Goal: Information Seeking & Learning: Learn about a topic

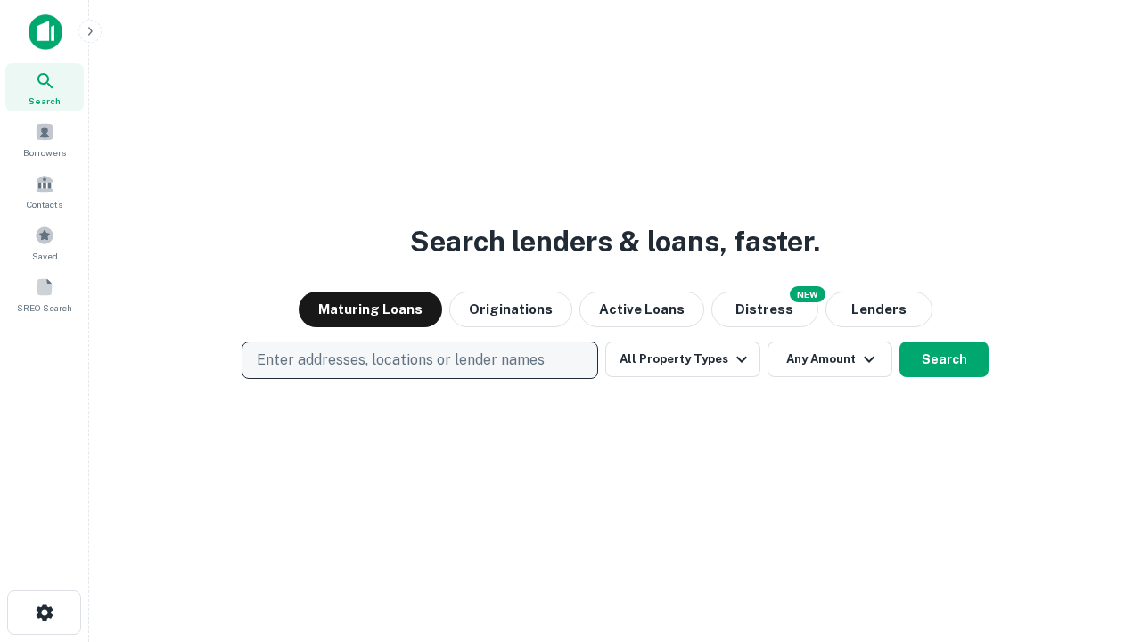
click at [419, 360] on p "Enter addresses, locations or lender names" at bounding box center [401, 359] width 288 height 21
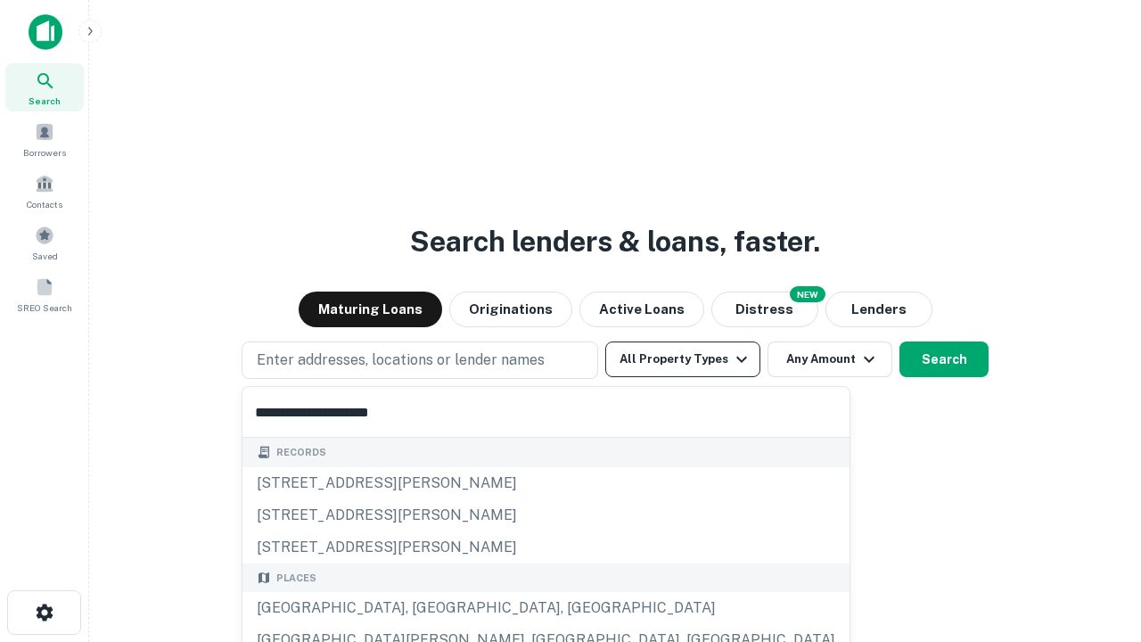
click at [683, 359] on button "All Property Types" at bounding box center [682, 359] width 155 height 36
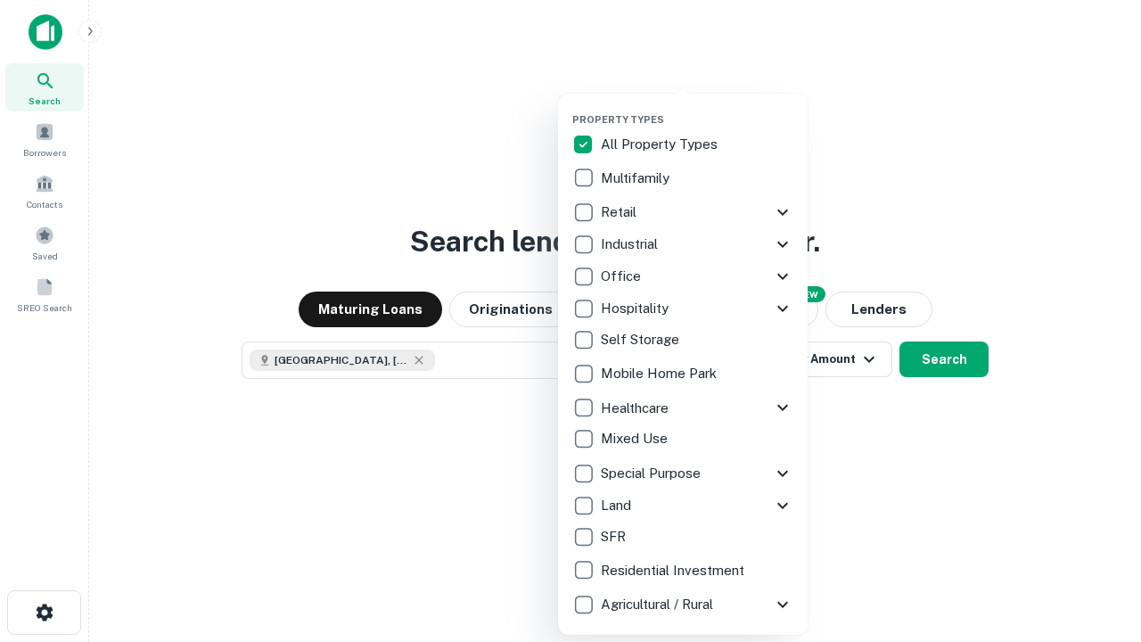
click at [697, 108] on button "button" at bounding box center [697, 108] width 250 height 1
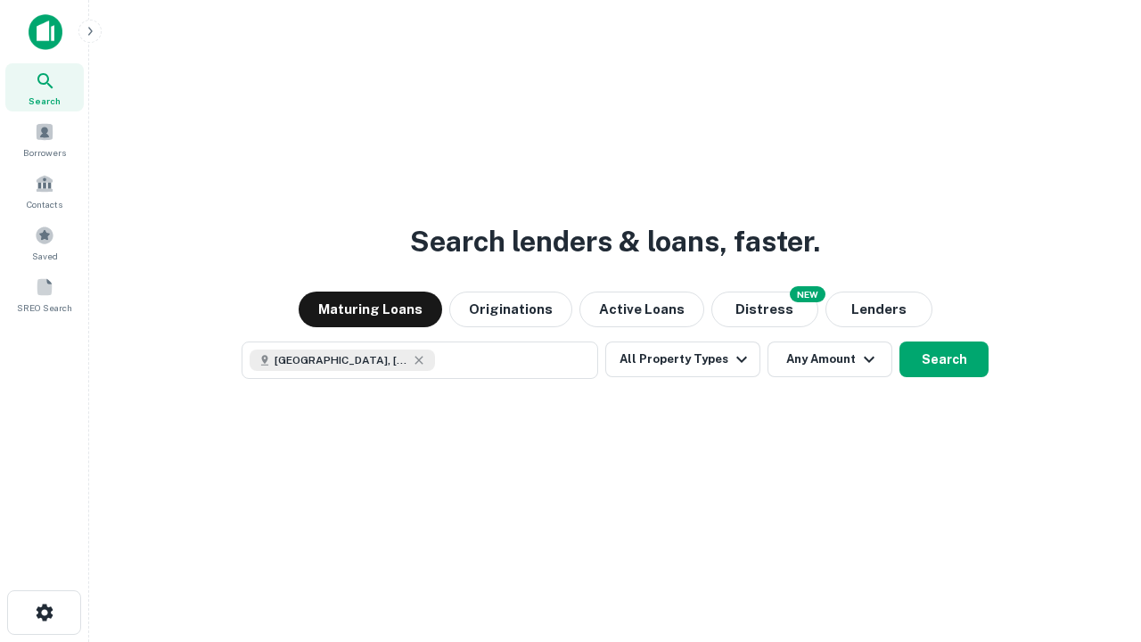
scroll to position [29, 0]
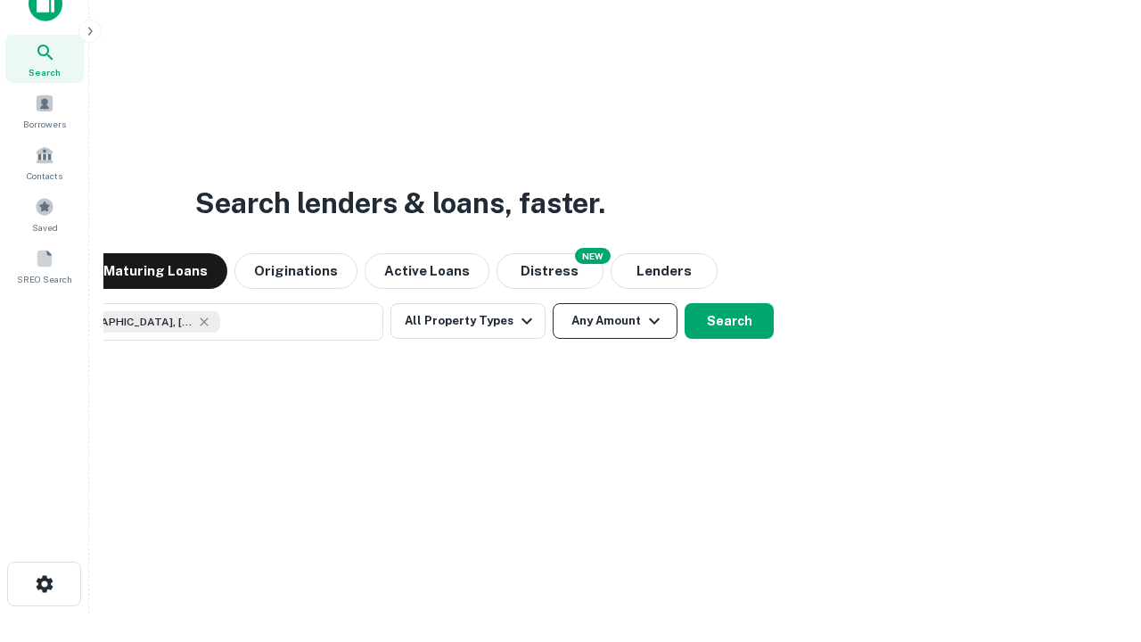
click at [553, 303] on button "Any Amount" at bounding box center [615, 321] width 125 height 36
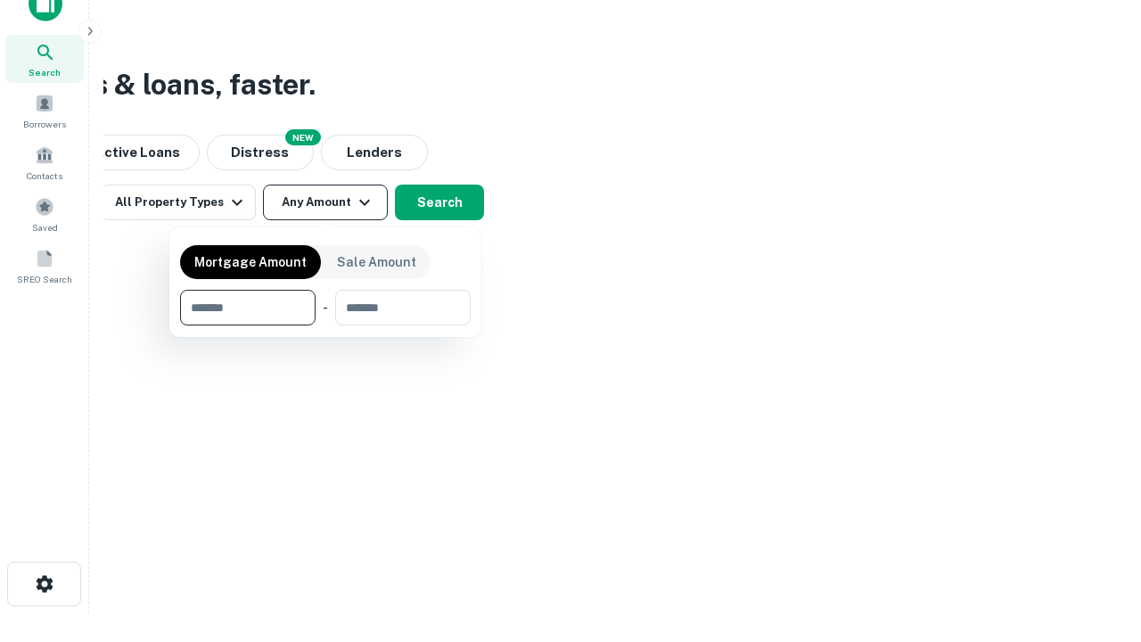
type input "*******"
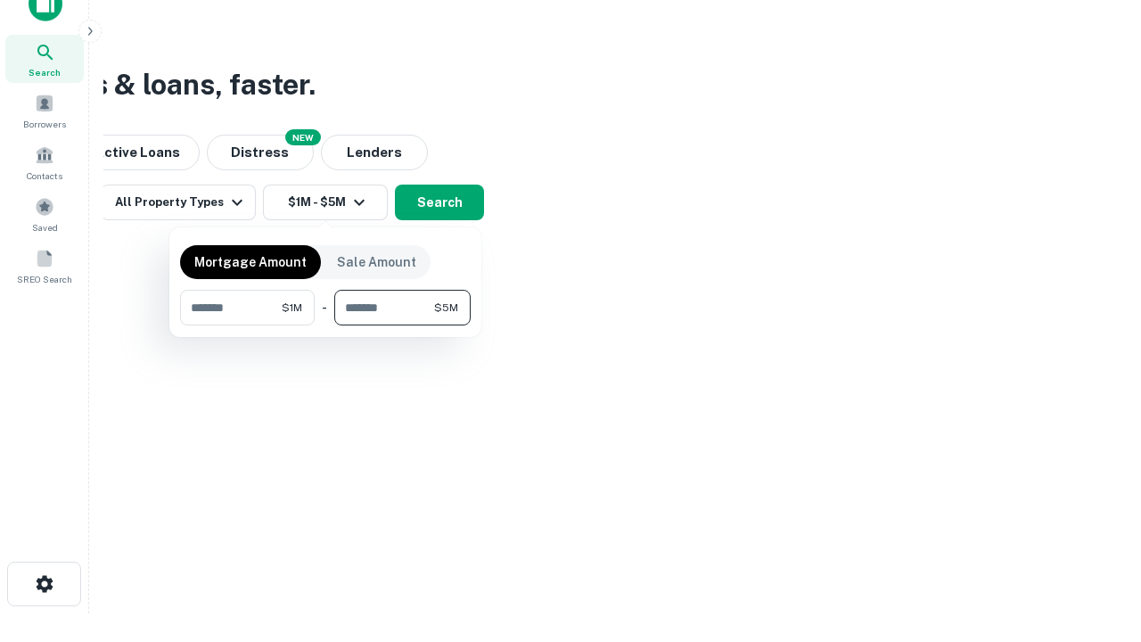
type input "*******"
click at [325, 325] on button "button" at bounding box center [325, 325] width 291 height 1
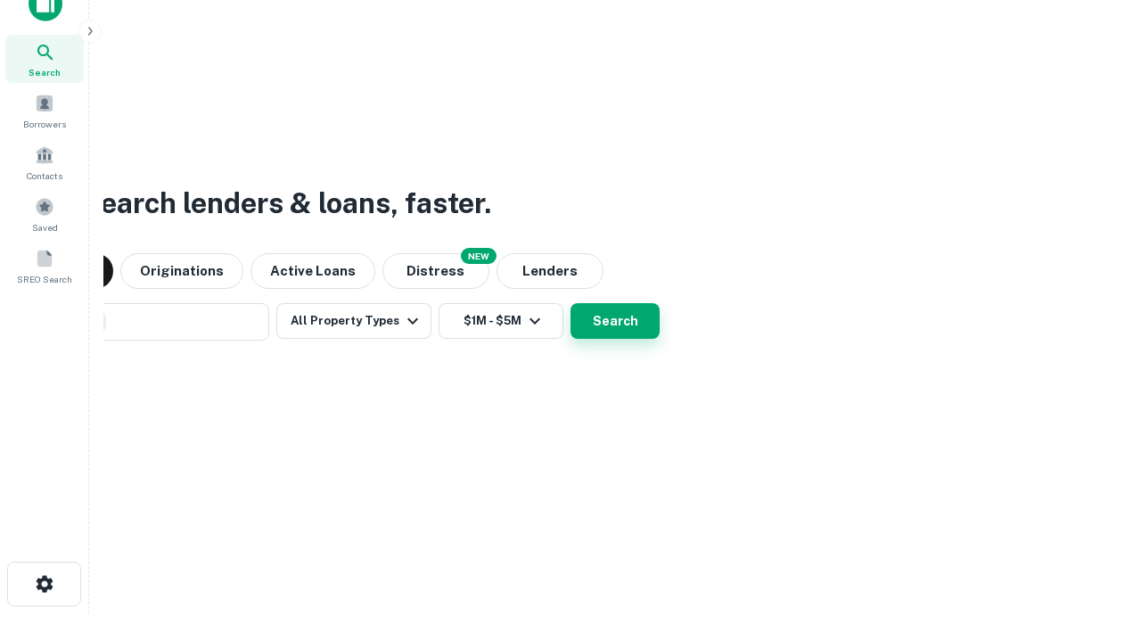
click at [571, 303] on button "Search" at bounding box center [615, 321] width 89 height 36
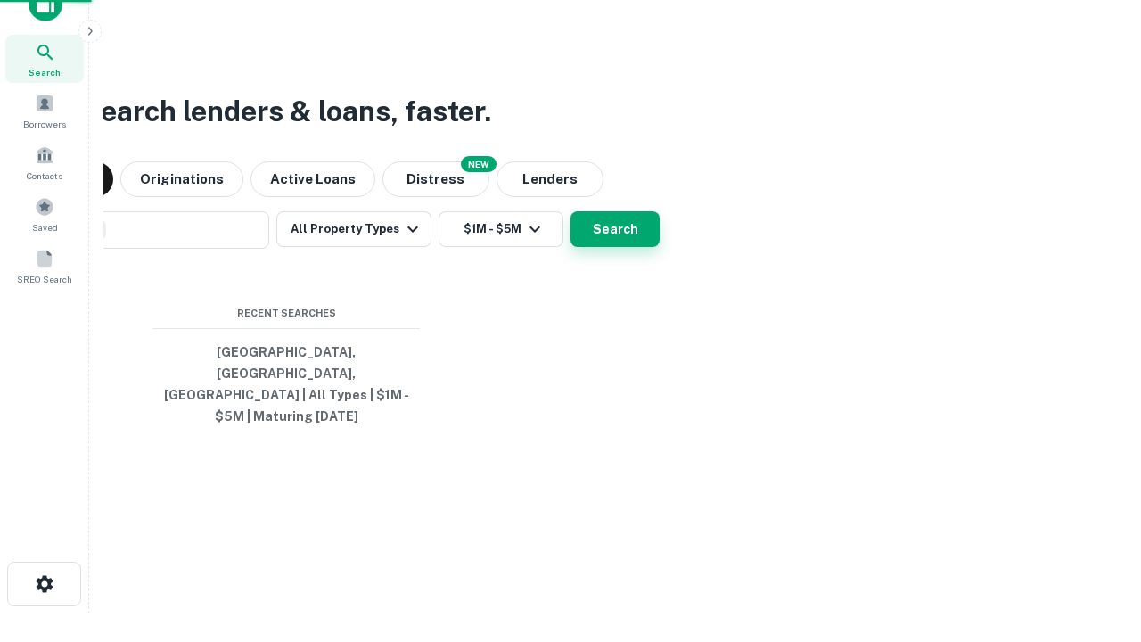
scroll to position [58, 505]
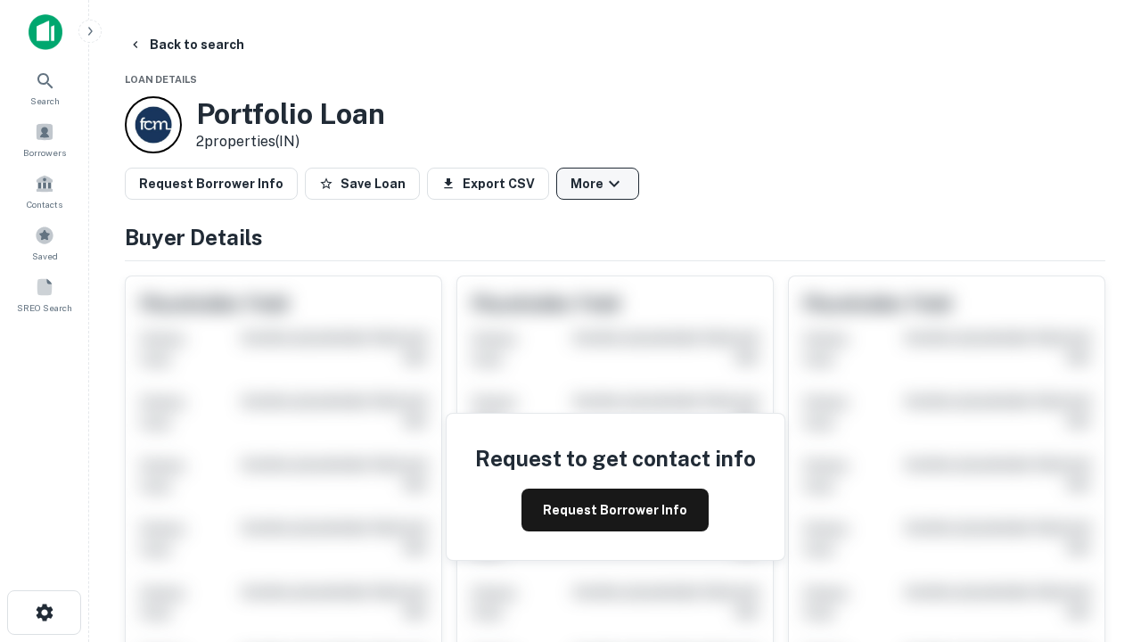
click at [597, 184] on button "More" at bounding box center [597, 184] width 83 height 32
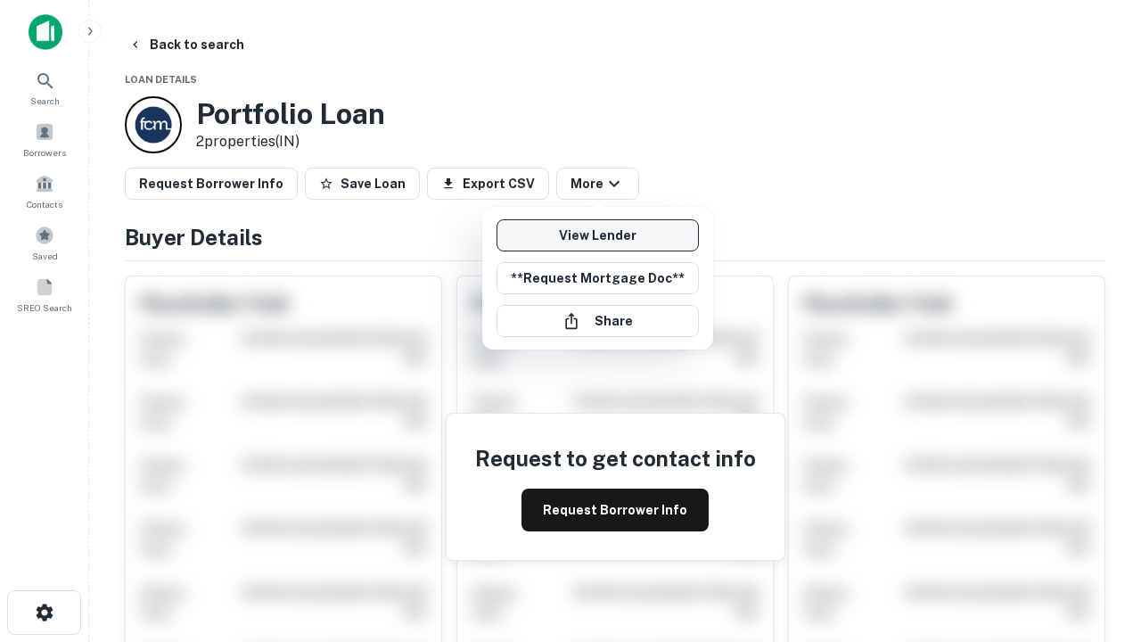
click at [597, 235] on link "View Lender" at bounding box center [598, 235] width 202 height 32
